Goal: Entertainment & Leisure: Consume media (video, audio)

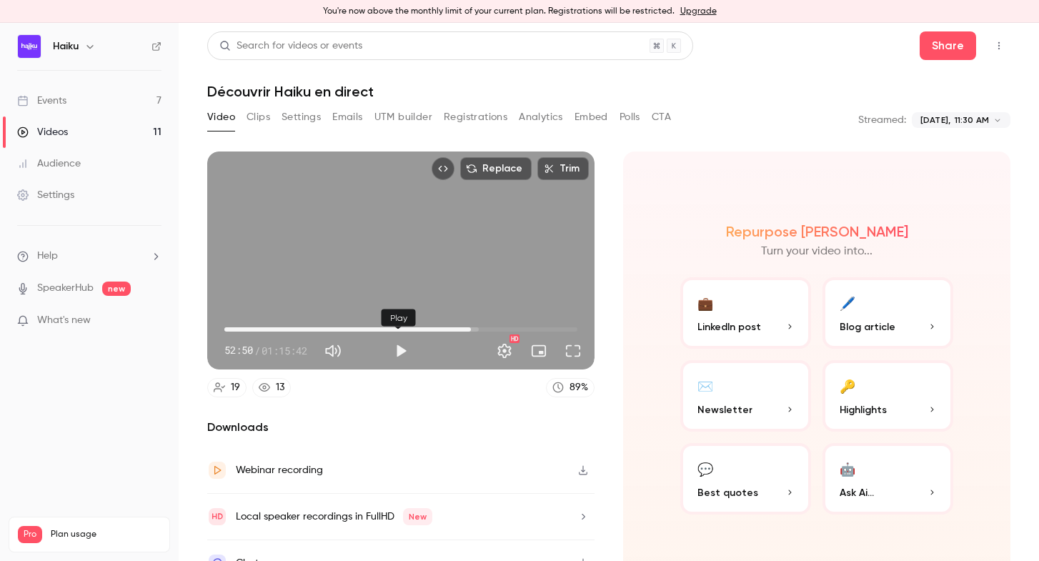
click at [398, 340] on button "Play" at bounding box center [400, 350] width 29 height 29
click at [482, 326] on span "53:45" at bounding box center [400, 329] width 353 height 23
click at [479, 327] on span "55:05" at bounding box center [481, 329] width 4 height 4
click at [483, 327] on span "55:06" at bounding box center [481, 329] width 4 height 4
click at [497, 346] on button "Settings" at bounding box center [504, 350] width 29 height 29
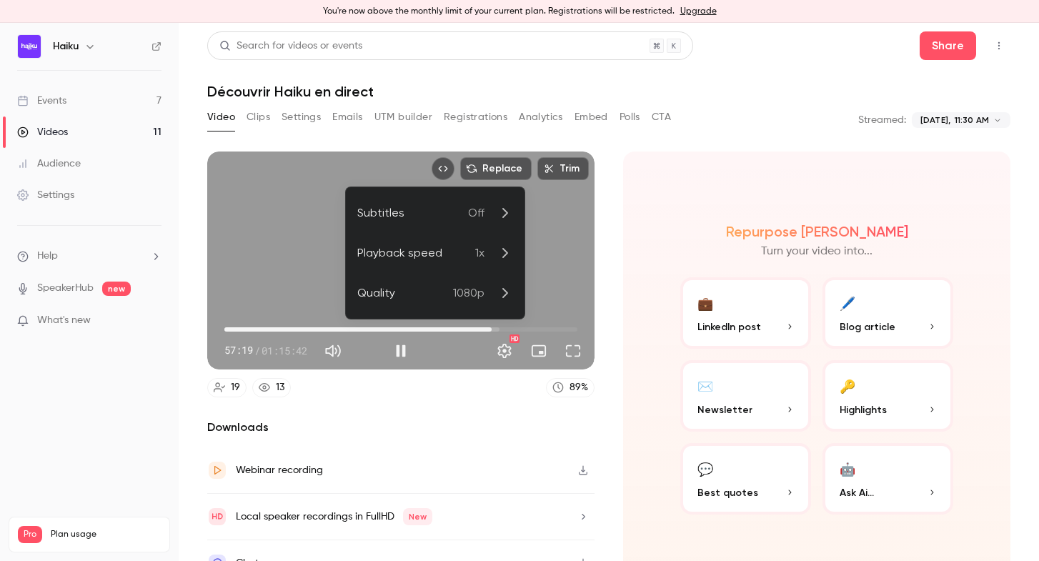
click at [502, 254] on icon at bounding box center [504, 252] width 17 height 17
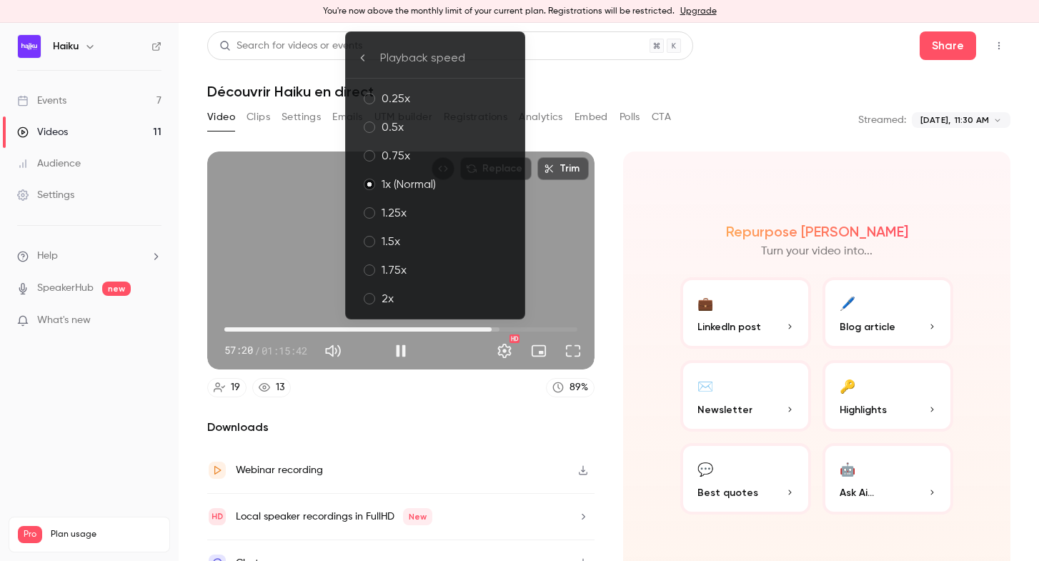
click at [467, 231] on li "1.5x" at bounding box center [435, 241] width 179 height 29
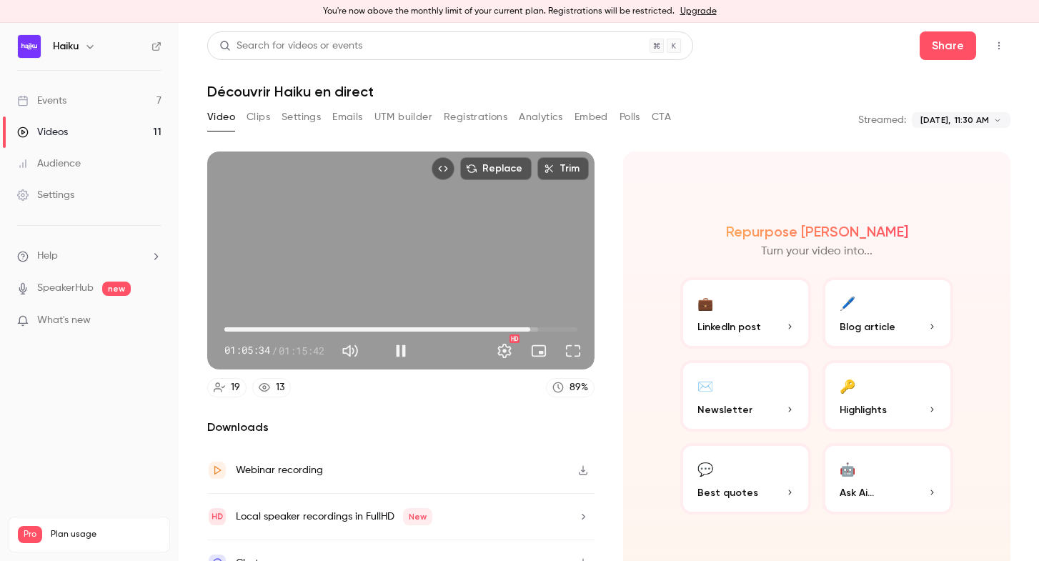
click at [478, 230] on div "Replace Trim 01:05:34 01:05:34 / 01:15:42 HD" at bounding box center [400, 260] width 387 height 218
click at [400, 345] on button "Play" at bounding box center [400, 350] width 29 height 29
click at [434, 223] on div "Replace Trim 01:05:59 01:05:59 / 01:15:42 HD" at bounding box center [400, 260] width 387 height 218
type input "******"
